Goal: Check status

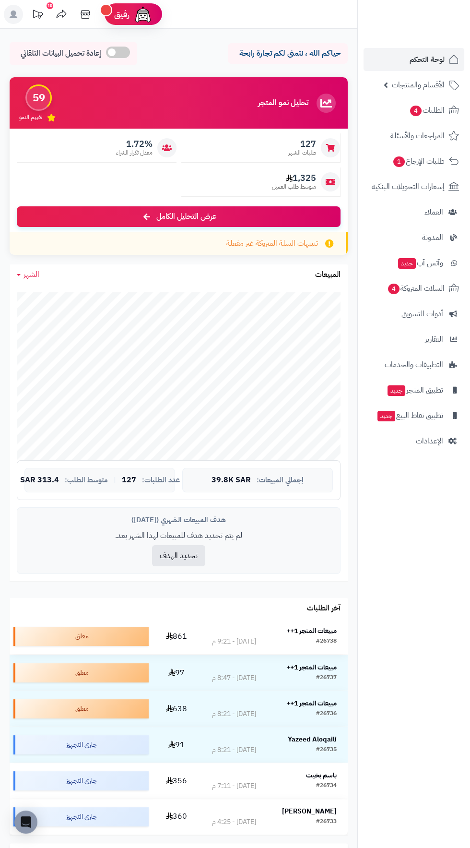
click at [320, 628] on strong "مبيعات المتجر 1++" at bounding box center [312, 631] width 50 height 10
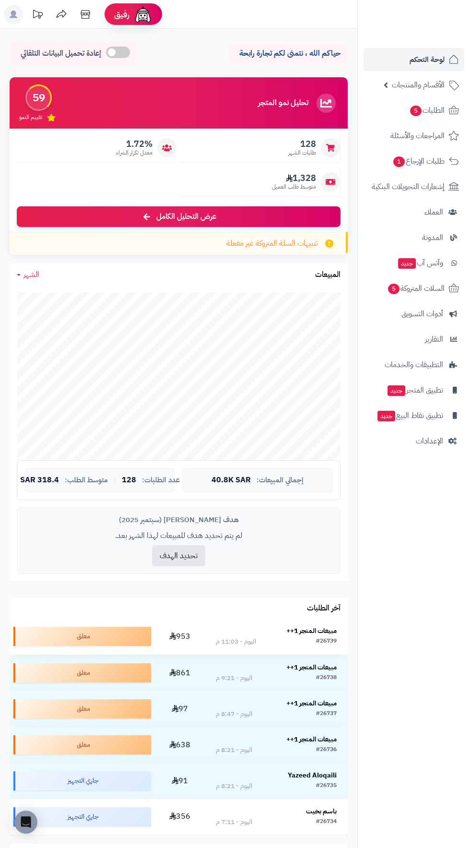
click at [322, 638] on div "#26739" at bounding box center [326, 642] width 21 height 10
